Goal: Information Seeking & Learning: Learn about a topic

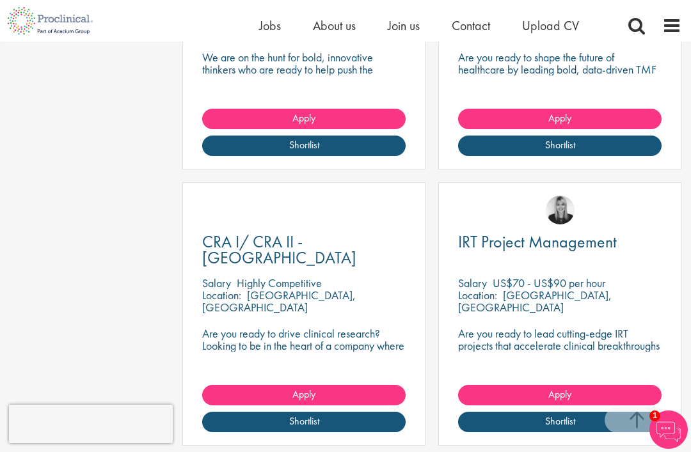
scroll to position [514, 0]
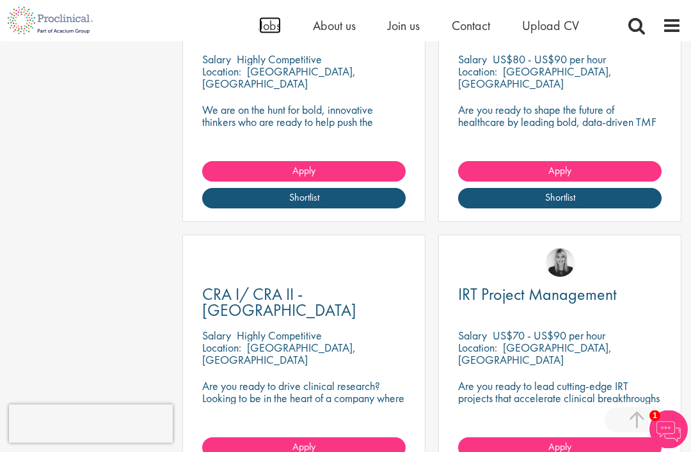
click at [262, 32] on span "Jobs" at bounding box center [270, 25] width 22 height 17
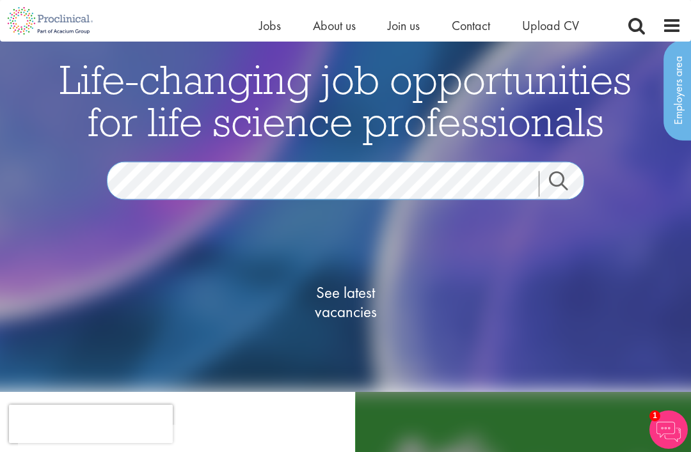
scroll to position [37, 0]
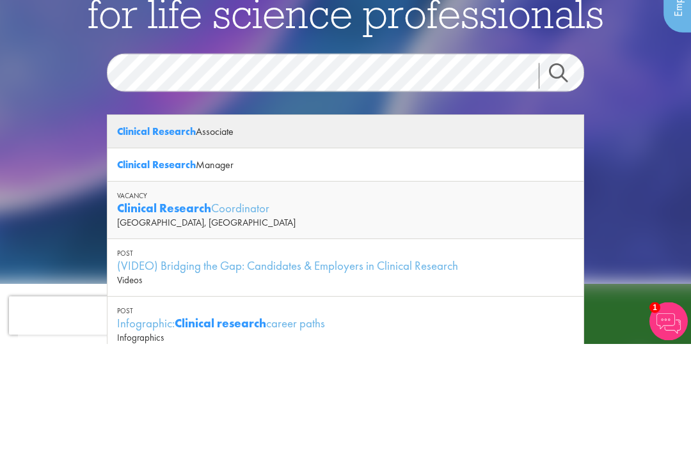
click at [291, 224] on div "Clinical Research Associate" at bounding box center [345, 240] width 476 height 33
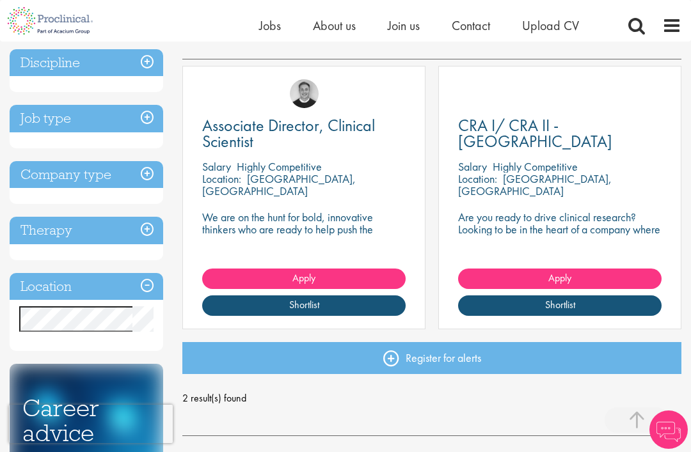
scroll to position [224, 0]
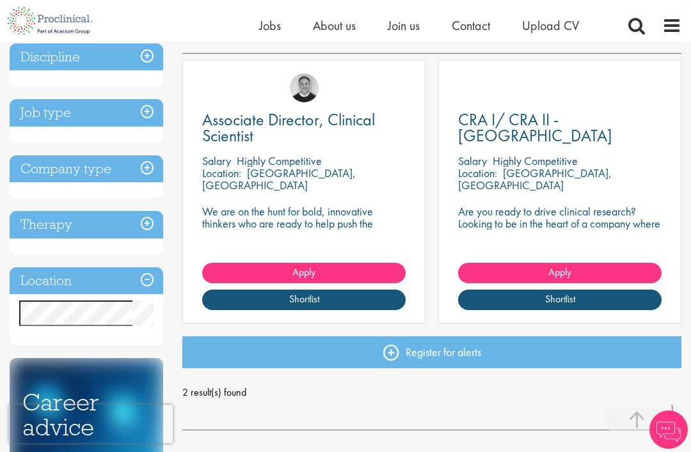
click at [139, 275] on h3 "Location" at bounding box center [87, 281] width 154 height 28
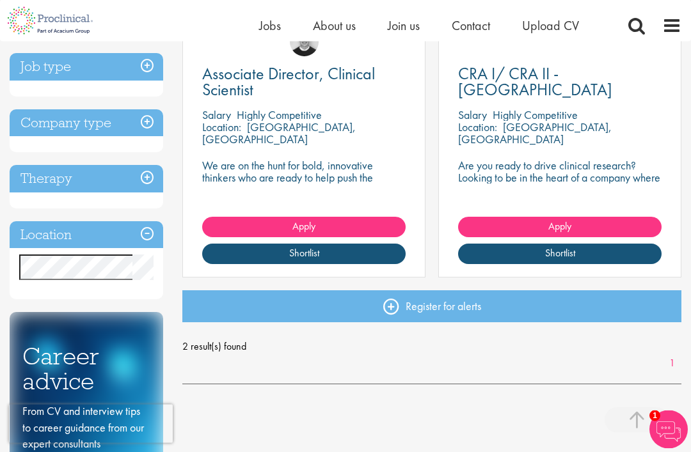
scroll to position [269, 0]
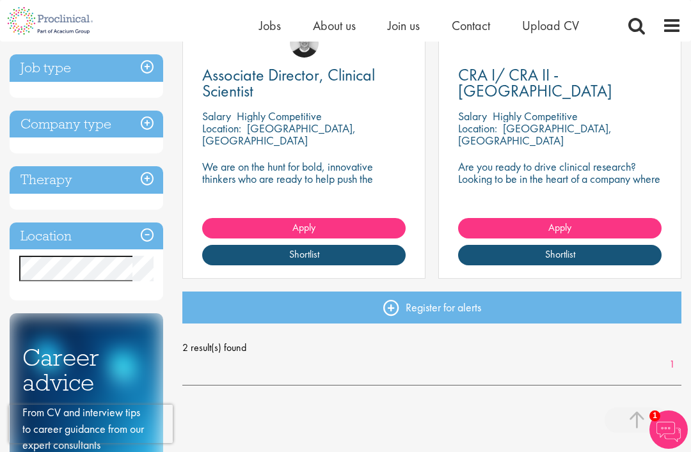
click at [152, 235] on h3 "Location" at bounding box center [87, 237] width 154 height 28
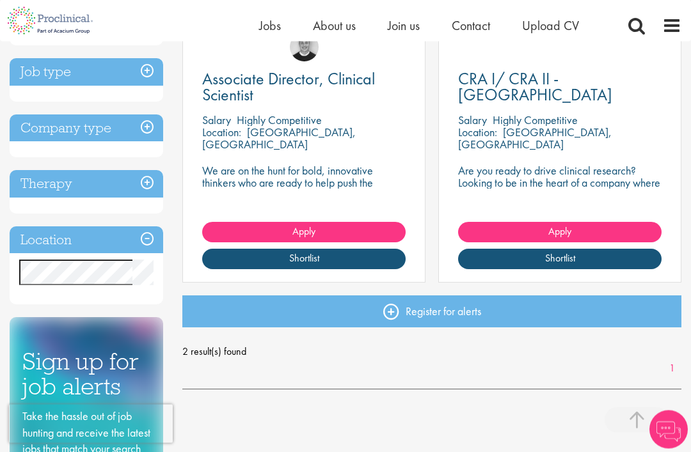
scroll to position [301, 0]
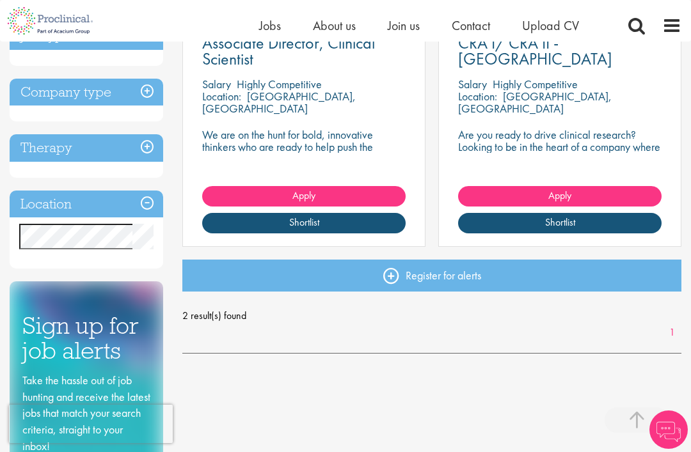
click at [148, 208] on h3 "Location" at bounding box center [87, 205] width 154 height 28
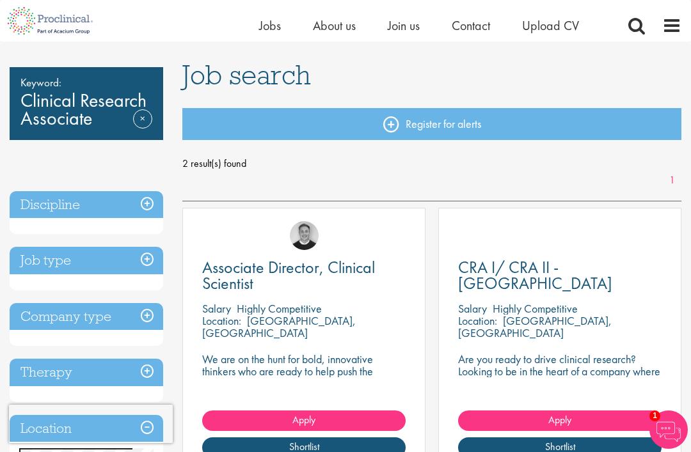
scroll to position [0, 0]
